Goal: Check status

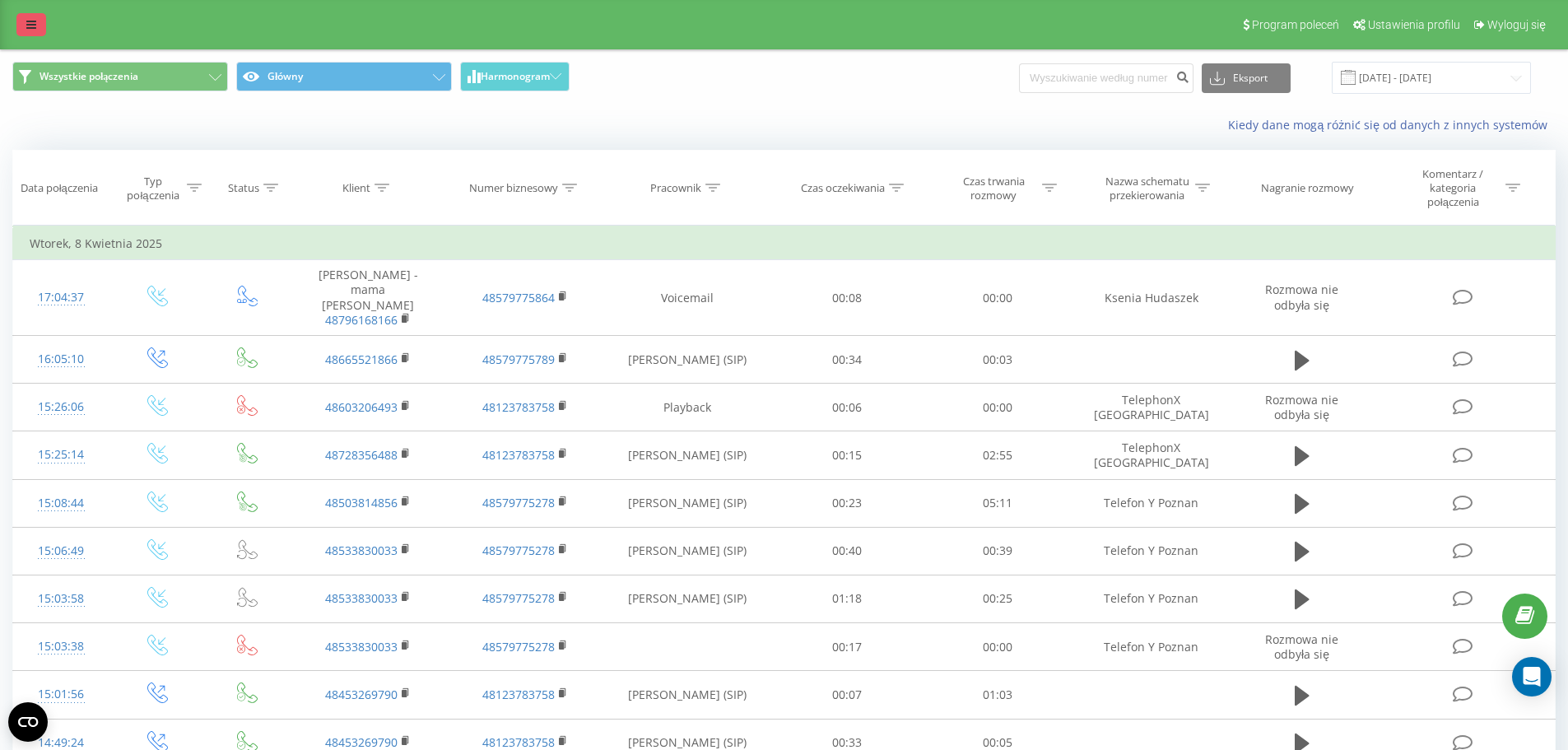
click at [26, 27] on icon at bounding box center [31, 25] width 10 height 12
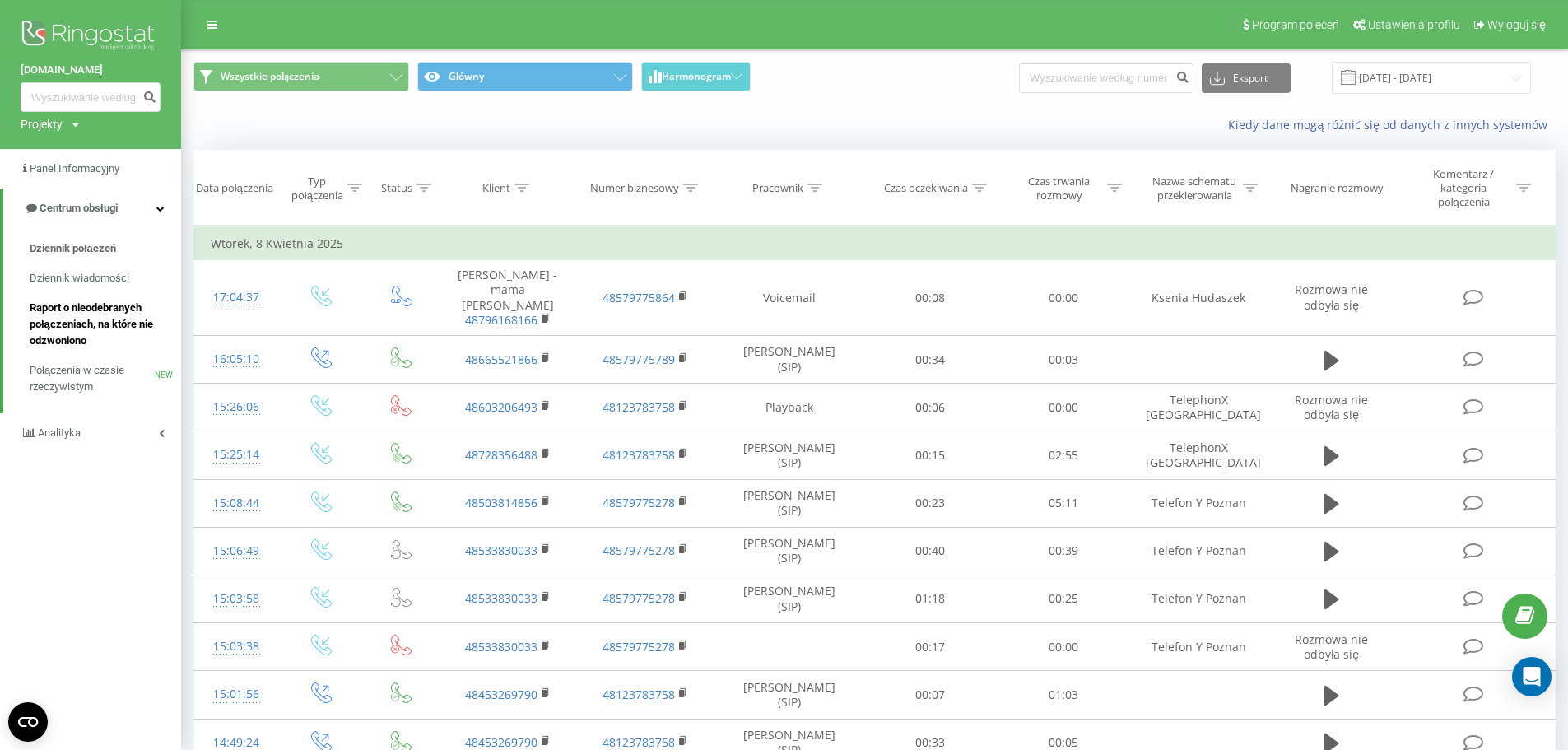
click at [96, 329] on span "Raport o nieodebranych połączeniach, na które nie odzwoniono" at bounding box center [101, 324] width 143 height 49
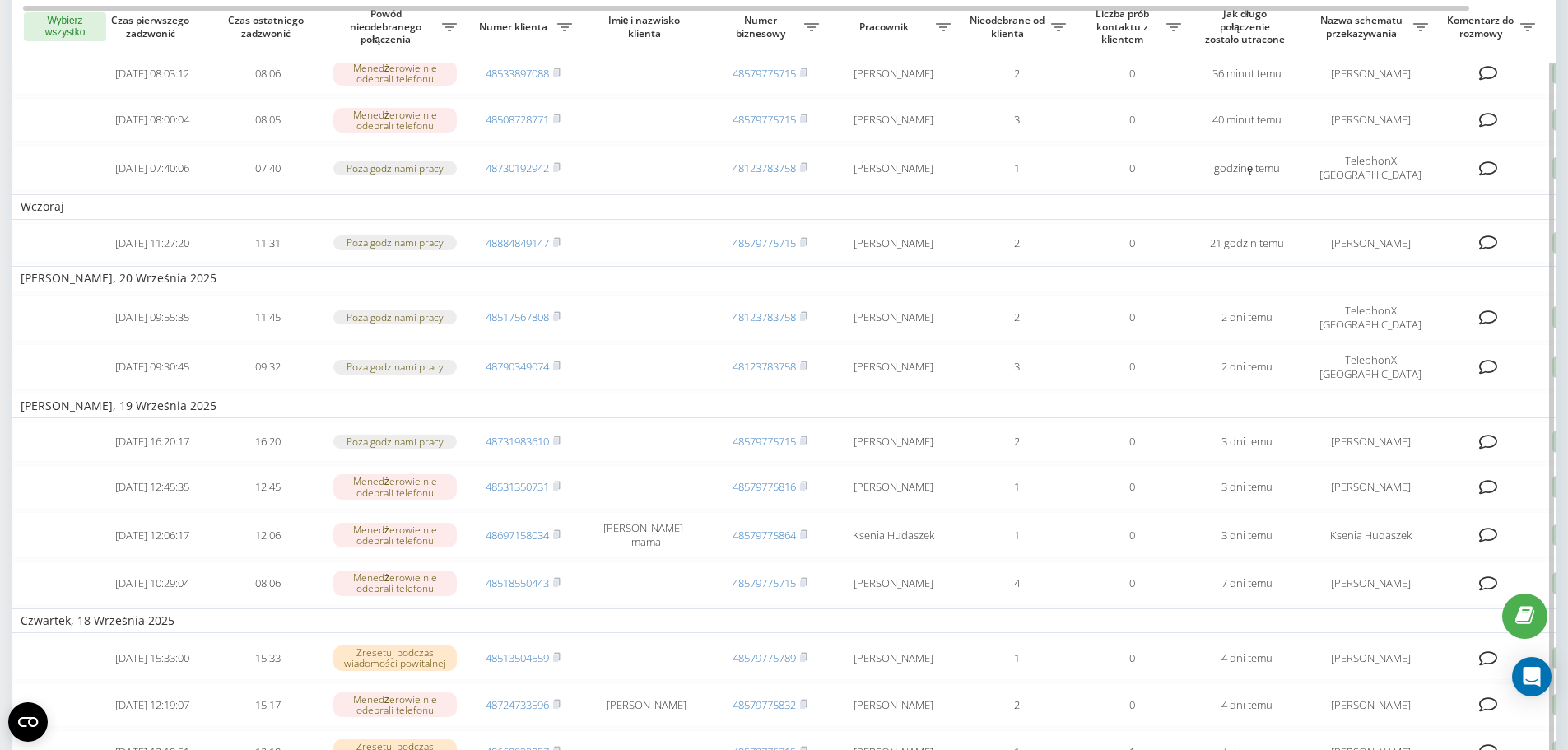
scroll to position [165, 0]
